Goal: Browse casually

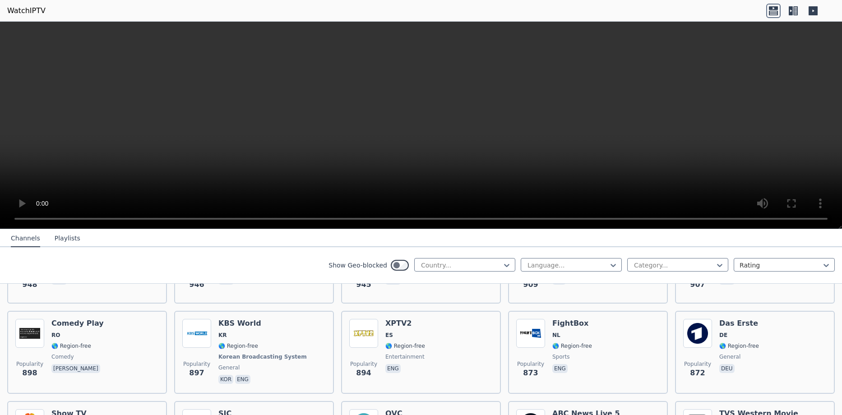
scroll to position [1805, 0]
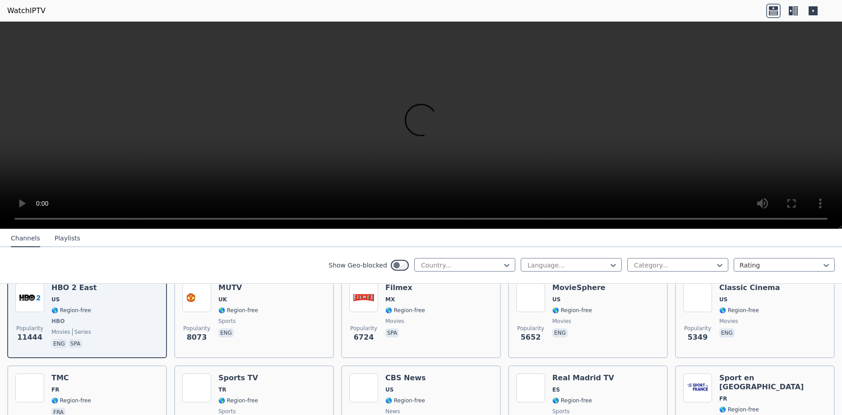
scroll to position [226, 0]
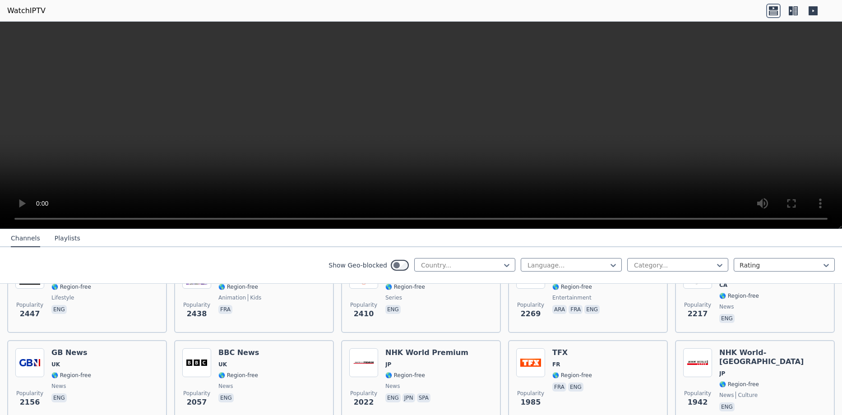
scroll to position [496, 0]
click at [782, 230] on nav "Channels Playlists" at bounding box center [421, 238] width 842 height 18
